Goal: Task Accomplishment & Management: Use online tool/utility

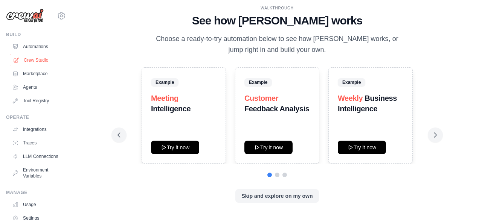
click at [26, 58] on link "Crew Studio" at bounding box center [38, 60] width 57 height 12
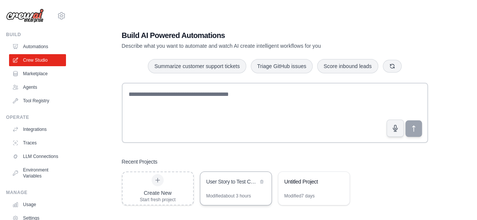
click at [227, 182] on div "User Story to Test Cases Generator" at bounding box center [232, 182] width 52 height 8
click at [214, 182] on div "User Story to Test Cases Generator" at bounding box center [232, 182] width 52 height 8
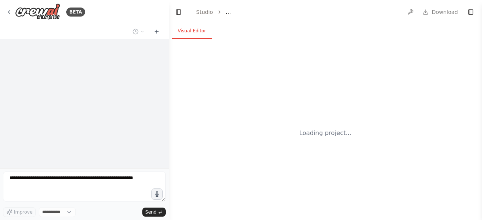
select select "****"
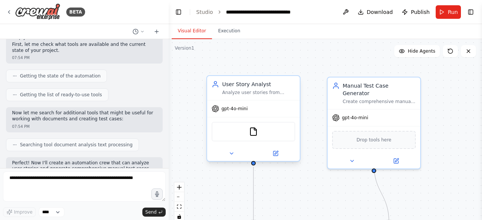
scroll to position [113, 0]
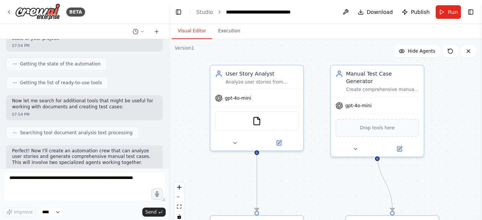
drag, startPoint x: 437, startPoint y: 161, endPoint x: 441, endPoint y: 149, distance: 12.5
click at [441, 149] on div ".deletable-edge-delete-btn { width: 20px; height: 20px; border: 0px solid #ffff…" at bounding box center [326, 133] width 314 height 188
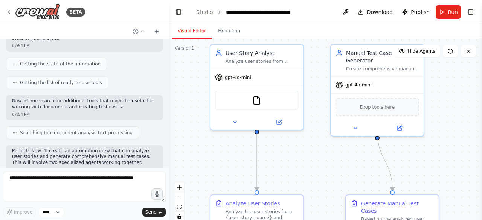
drag, startPoint x: 439, startPoint y: 162, endPoint x: 439, endPoint y: 141, distance: 20.7
click at [439, 141] on div ".deletable-edge-delete-btn { width: 20px; height: 20px; border: 0px solid #ffff…" at bounding box center [326, 133] width 314 height 188
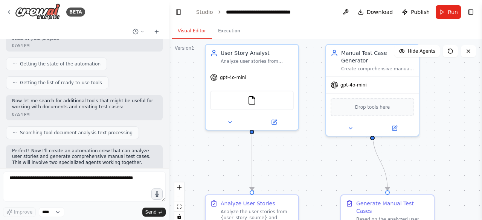
drag, startPoint x: 449, startPoint y: 128, endPoint x: 444, endPoint y: 128, distance: 4.9
click at [444, 128] on div ".deletable-edge-delete-btn { width: 20px; height: 20px; border: 0px solid #ffff…" at bounding box center [326, 133] width 314 height 188
click at [471, 11] on button "Toggle Right Sidebar" at bounding box center [471, 12] width 11 height 11
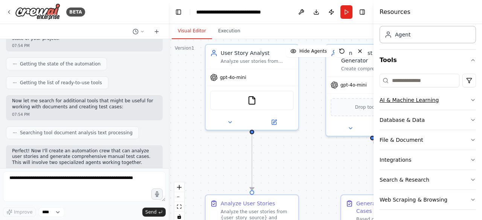
scroll to position [46, 0]
click at [470, 158] on icon "button" at bounding box center [473, 160] width 6 height 6
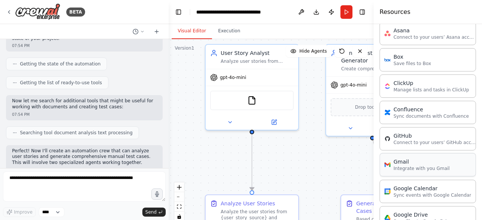
scroll to position [121, 0]
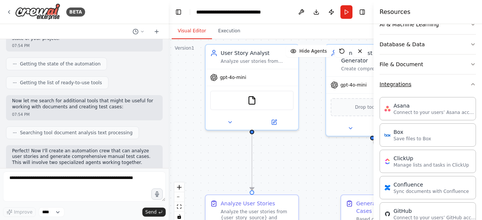
click at [470, 81] on icon "button" at bounding box center [473, 84] width 6 height 6
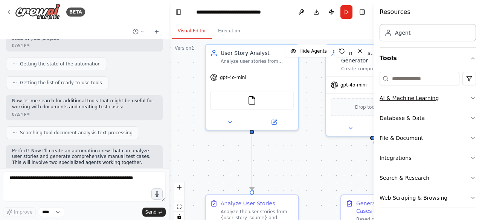
scroll to position [46, 0]
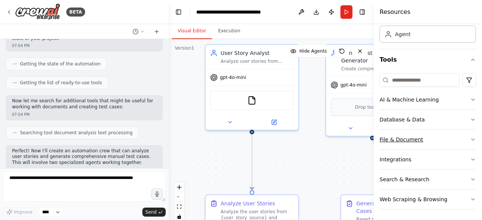
click at [472, 139] on icon "button" at bounding box center [473, 140] width 3 height 2
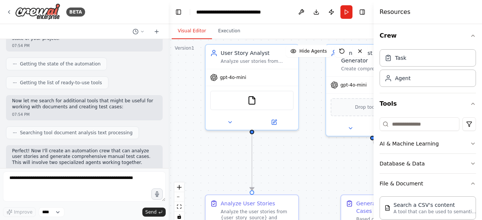
scroll to position [0, 0]
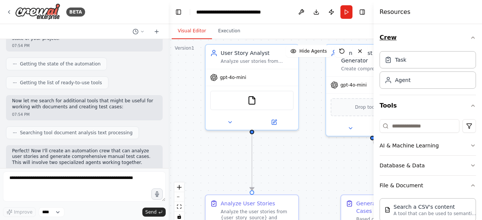
click at [470, 36] on icon "button" at bounding box center [473, 38] width 6 height 6
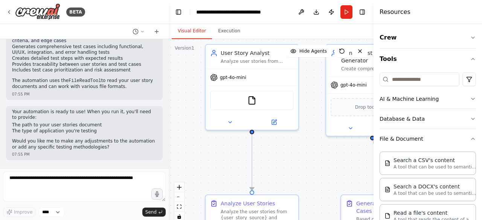
scroll to position [791, 0]
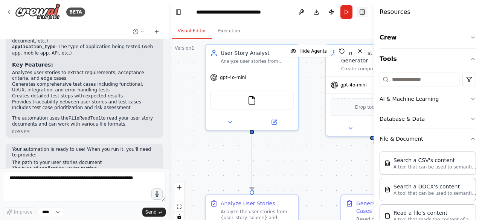
click at [362, 15] on button "Toggle Right Sidebar" at bounding box center [362, 12] width 11 height 11
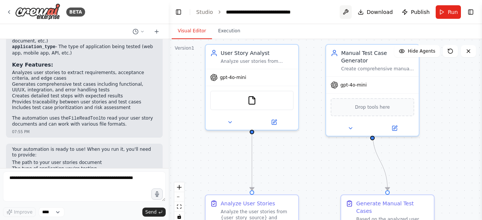
click at [349, 11] on button at bounding box center [346, 12] width 12 height 14
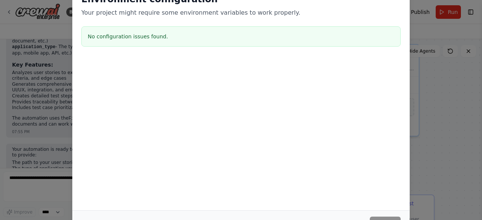
drag, startPoint x: 361, startPoint y: 95, endPoint x: 361, endPoint y: 53, distance: 41.5
click at [361, 53] on div "Environment configuration Your project might require some environment variables…" at bounding box center [241, 59] width 338 height 150
click at [335, 132] on div at bounding box center [241, 96] width 338 height 75
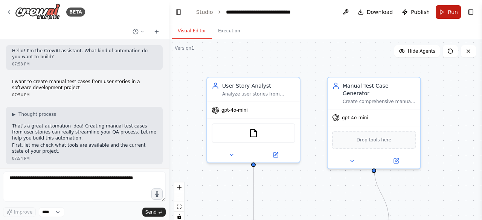
scroll to position [1386, 0]
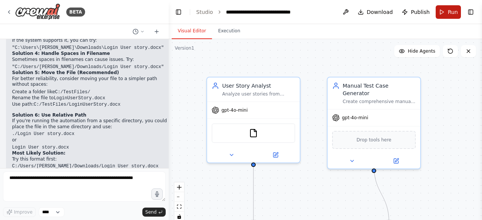
click at [451, 12] on span "Run" at bounding box center [453, 12] width 10 height 8
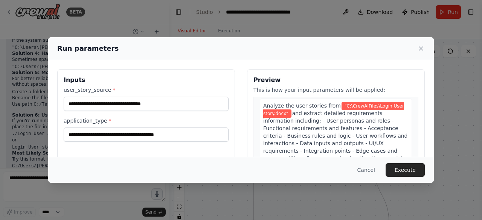
scroll to position [0, 0]
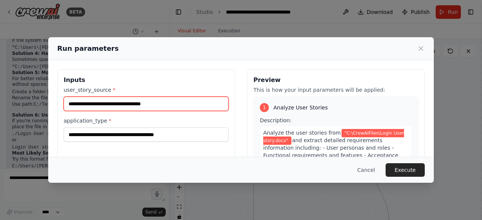
click at [164, 104] on input "**********" at bounding box center [146, 104] width 165 height 14
type input "**********"
drag, startPoint x: 165, startPoint y: 104, endPoint x: 9, endPoint y: 97, distance: 156.1
click at [9, 97] on div "**********" at bounding box center [241, 110] width 482 height 220
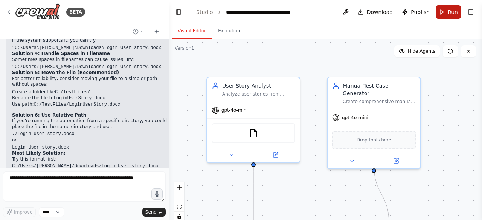
click at [444, 15] on button "Run" at bounding box center [448, 12] width 25 height 14
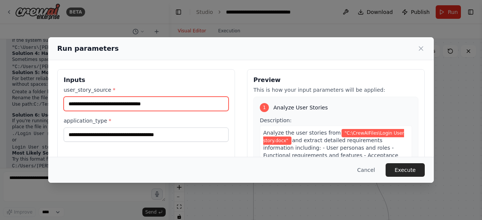
click at [170, 107] on input "**********" at bounding box center [146, 104] width 165 height 14
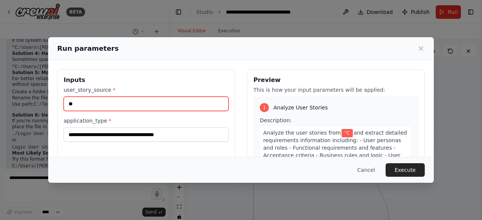
type input "*"
paste input "**********"
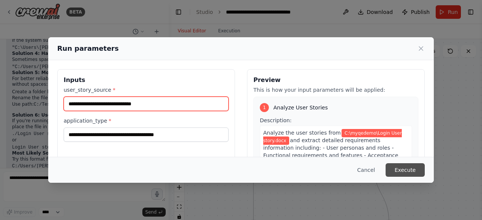
type input "**********"
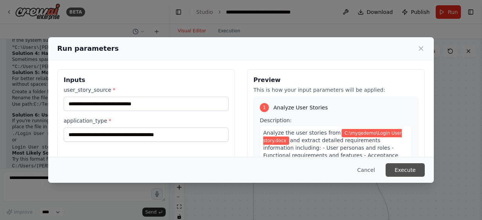
click at [413, 172] on button "Execute" at bounding box center [405, 171] width 39 height 14
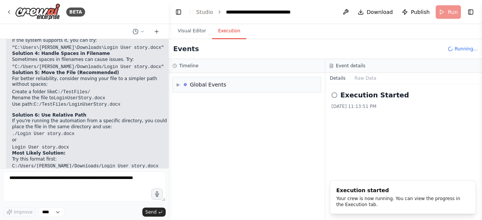
click at [232, 31] on button "Execution" at bounding box center [229, 31] width 34 height 16
click at [180, 83] on span "▶" at bounding box center [178, 85] width 3 height 6
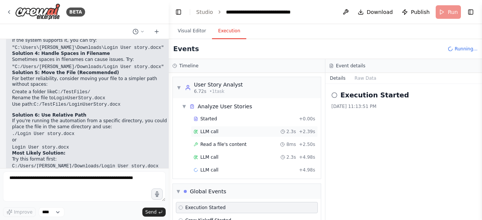
click at [214, 134] on span "LLM call" at bounding box center [209, 132] width 18 height 6
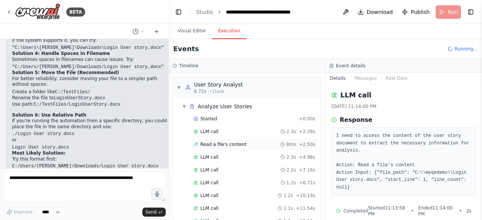
click at [213, 142] on span "Read a file's content" at bounding box center [223, 145] width 46 height 6
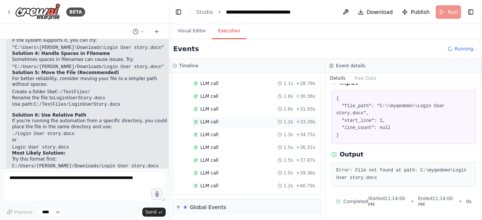
scroll to position [304, 0]
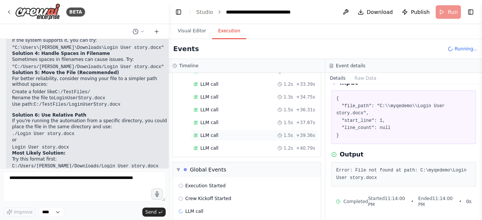
click at [213, 130] on div "LLM call 1.5s + 39.36s" at bounding box center [254, 135] width 127 height 11
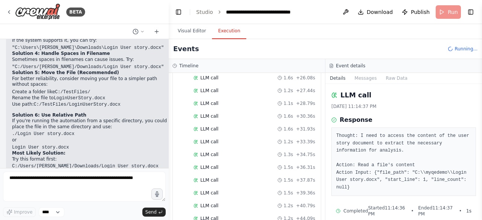
scroll to position [359, 0]
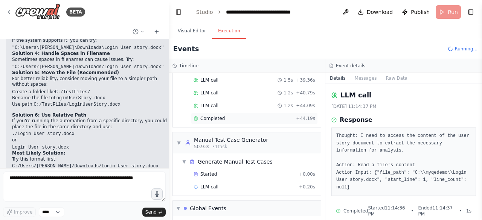
click at [206, 116] on span "Completed" at bounding box center [212, 119] width 24 height 6
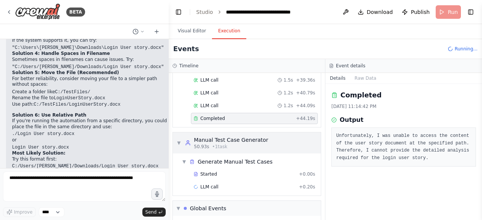
scroll to position [397, 0]
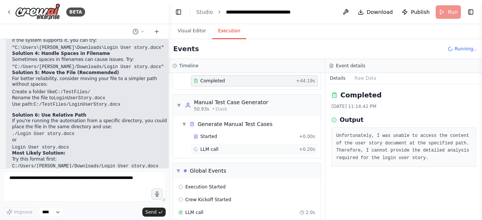
click at [222, 147] on div "LLM call + 0.20s" at bounding box center [255, 150] width 122 height 6
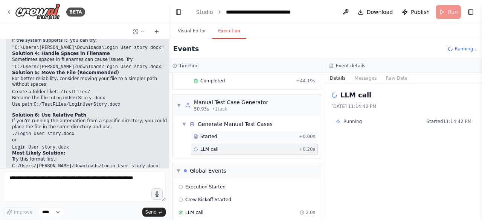
click at [216, 131] on div "Started + 0.00s" at bounding box center [254, 136] width 127 height 11
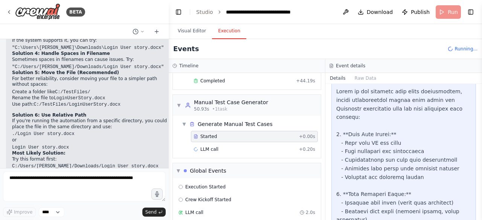
scroll to position [0, 0]
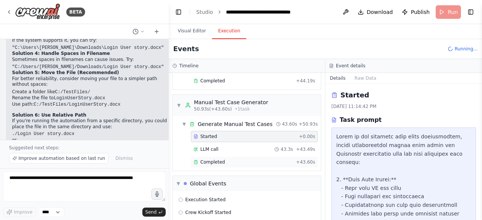
click at [208, 159] on span "Completed" at bounding box center [212, 162] width 24 height 6
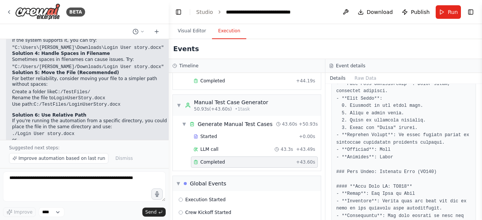
scroll to position [716, 0]
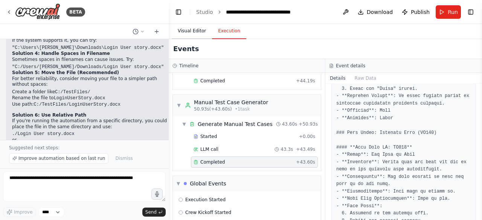
click at [184, 33] on button "Visual Editor" at bounding box center [192, 31] width 40 height 16
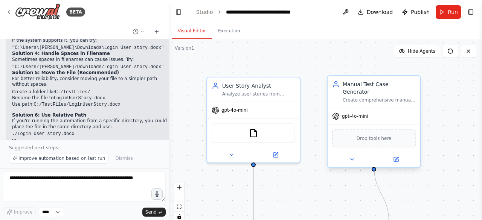
click at [374, 135] on span "Drop tools here" at bounding box center [374, 139] width 35 height 8
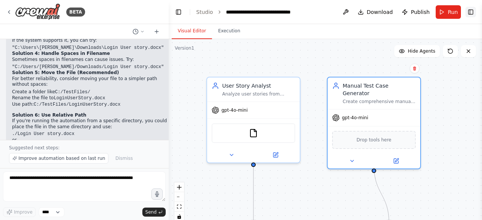
click at [475, 12] on button "Toggle Right Sidebar" at bounding box center [471, 12] width 11 height 11
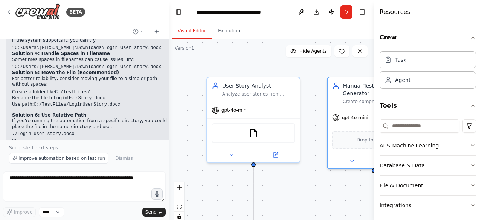
scroll to position [46, 0]
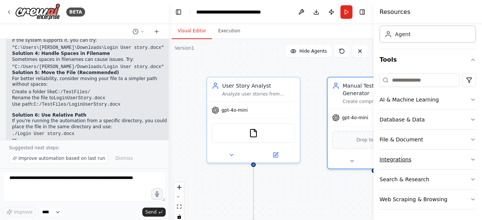
click at [409, 158] on button "Integrations" at bounding box center [428, 160] width 96 height 20
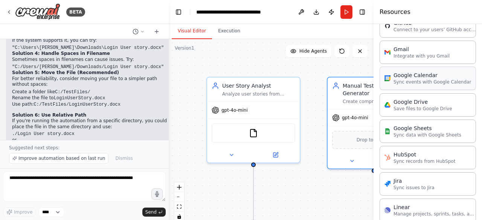
scroll to position [385, 0]
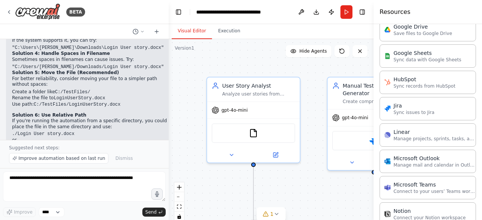
click at [358, 192] on div ".deletable-edge-delete-btn { width: 20px; height: 20px; border: 0px solid #ffff…" at bounding box center [271, 133] width 205 height 188
click at [367, 12] on button "Toggle Right Sidebar" at bounding box center [362, 12] width 11 height 11
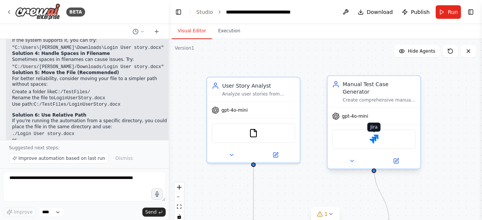
click at [375, 135] on img at bounding box center [374, 139] width 9 height 9
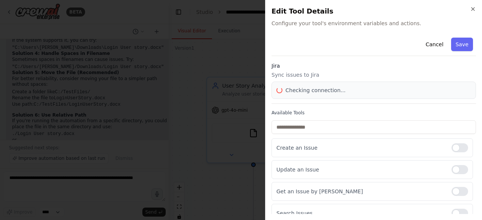
click at [375, 132] on input "text" at bounding box center [374, 128] width 205 height 14
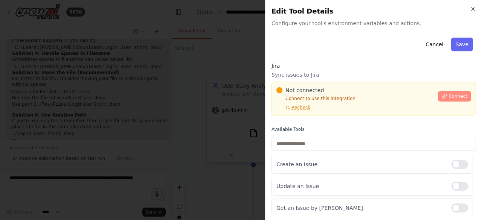
click at [457, 96] on span "Connect" at bounding box center [458, 96] width 19 height 6
click at [301, 108] on span "Recheck" at bounding box center [301, 108] width 19 height 6
click at [341, 48] on div "Cancel Save" at bounding box center [374, 45] width 205 height 21
click at [329, 46] on div "Cancel Save" at bounding box center [374, 45] width 205 height 21
click at [197, 78] on div at bounding box center [241, 110] width 482 height 220
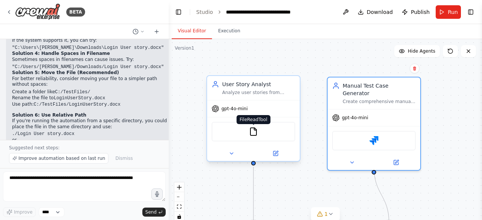
click at [254, 136] on img at bounding box center [253, 131] width 9 height 9
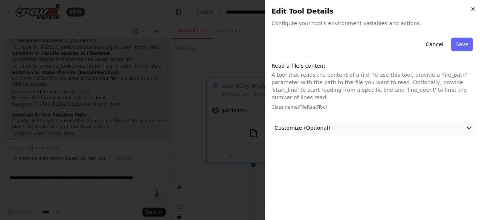
click at [467, 127] on icon "button" at bounding box center [469, 128] width 5 height 2
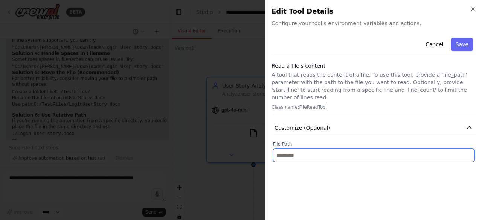
click at [321, 153] on input "text" at bounding box center [374, 156] width 202 height 14
paste input "**********"
type input "**********"
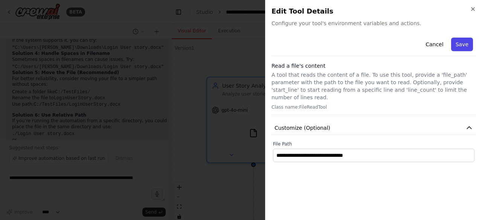
click at [469, 45] on button "Save" at bounding box center [462, 45] width 22 height 14
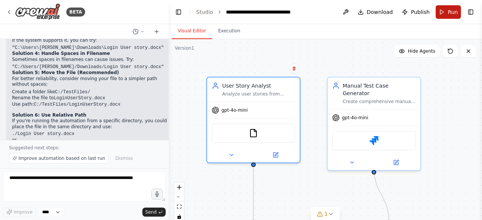
click at [445, 12] on button "Run" at bounding box center [448, 12] width 25 height 14
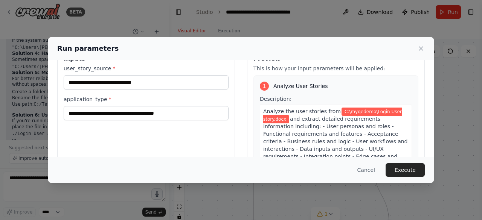
scroll to position [0, 0]
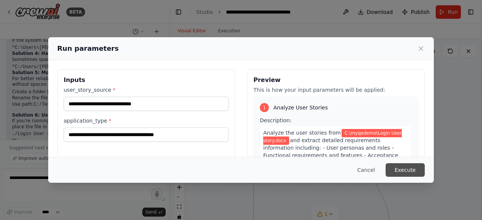
click at [409, 171] on button "Execute" at bounding box center [405, 171] width 39 height 14
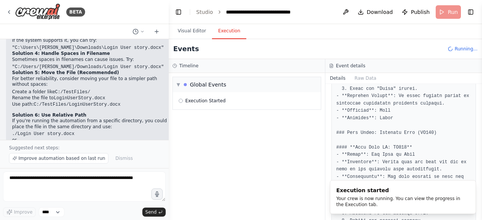
click at [225, 33] on button "Execution" at bounding box center [229, 31] width 34 height 16
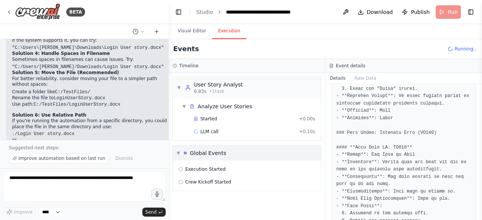
click at [179, 83] on div "▼ User Story Analyst 6.83s • 1 task" at bounding box center [210, 88] width 66 height 14
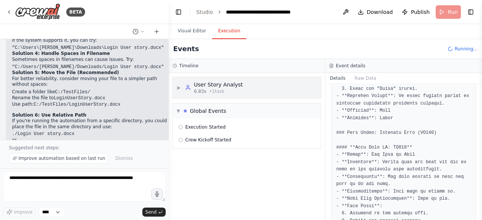
click at [179, 83] on div "▶ User Story Analyst 6.83s • 1 task" at bounding box center [210, 88] width 66 height 14
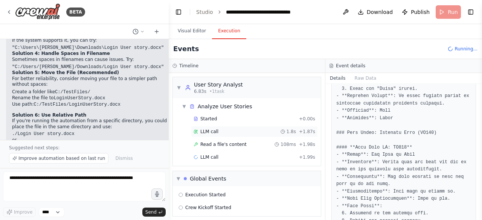
click at [213, 132] on span "LLM call" at bounding box center [209, 132] width 18 height 6
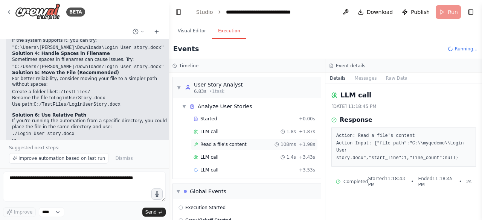
click at [221, 147] on div "Read a file's content 108ms + 1.98s" at bounding box center [254, 144] width 127 height 11
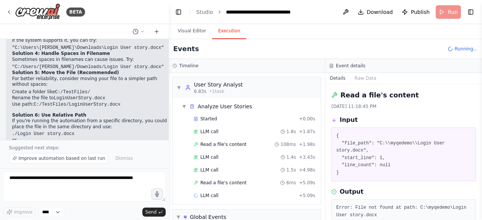
scroll to position [37, 0]
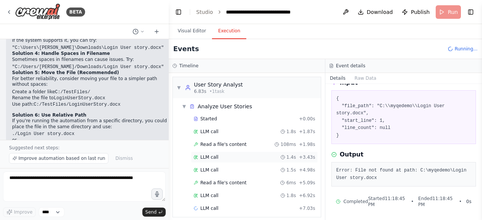
click at [212, 160] on div "LLM call 1.4s + 3.43s" at bounding box center [254, 157] width 127 height 11
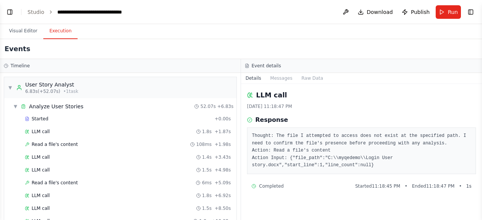
scroll to position [1386, 0]
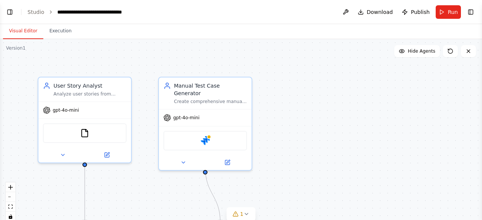
click at [15, 29] on button "Visual Editor" at bounding box center [23, 31] width 40 height 16
select select "****"
click at [35, 12] on link "Studio" at bounding box center [36, 12] width 17 height 6
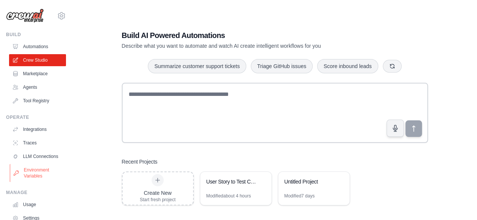
click at [35, 180] on link "Environment Variables" at bounding box center [38, 173] width 57 height 18
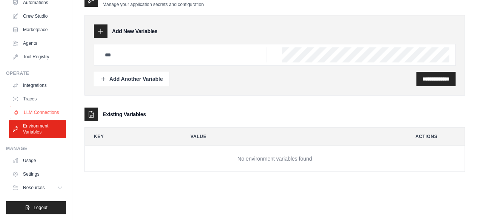
scroll to position [50, 0]
click at [28, 175] on link "Settings" at bounding box center [38, 174] width 57 height 12
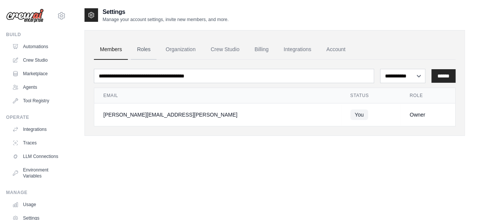
click at [143, 57] on link "Roles" at bounding box center [144, 50] width 26 height 20
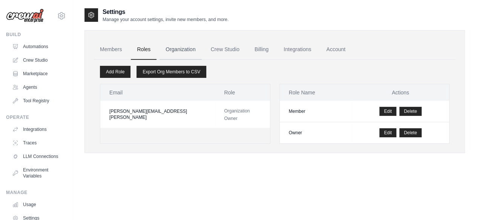
click at [182, 49] on link "Organization" at bounding box center [180, 50] width 42 height 20
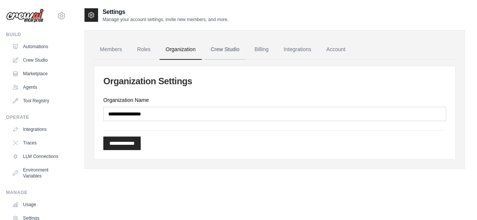
click at [226, 53] on link "Crew Studio" at bounding box center [225, 50] width 41 height 20
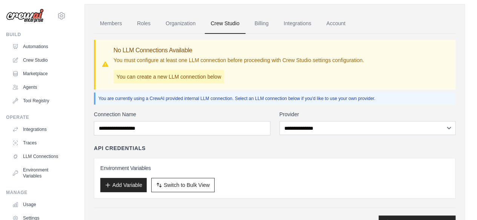
scroll to position [38, 0]
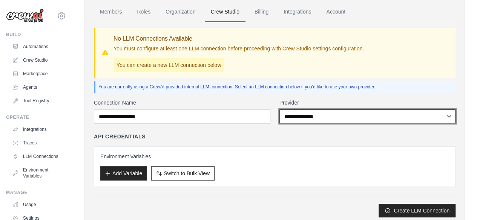
click at [341, 117] on select "**********" at bounding box center [367, 117] width 176 height 14
select select "******"
click at [279, 110] on select "**********" at bounding box center [367, 117] width 176 height 14
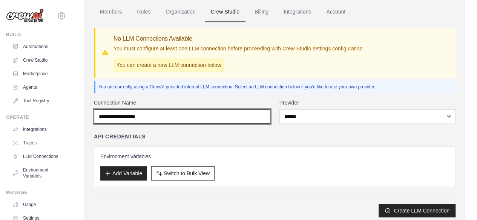
click at [173, 121] on input "Connection Name" at bounding box center [182, 117] width 176 height 14
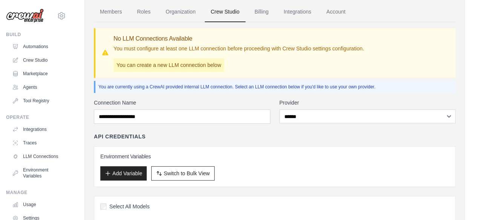
click at [277, 142] on div "API Credentials Environment Variables Add Variable Switch to Bulk View Switch t…" at bounding box center [274, 160] width 361 height 54
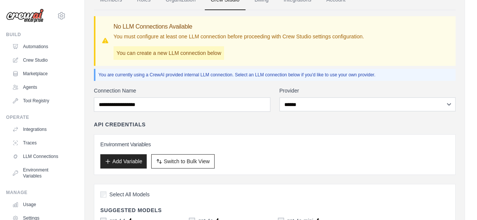
scroll to position [0, 0]
